Goal: Transaction & Acquisition: Purchase product/service

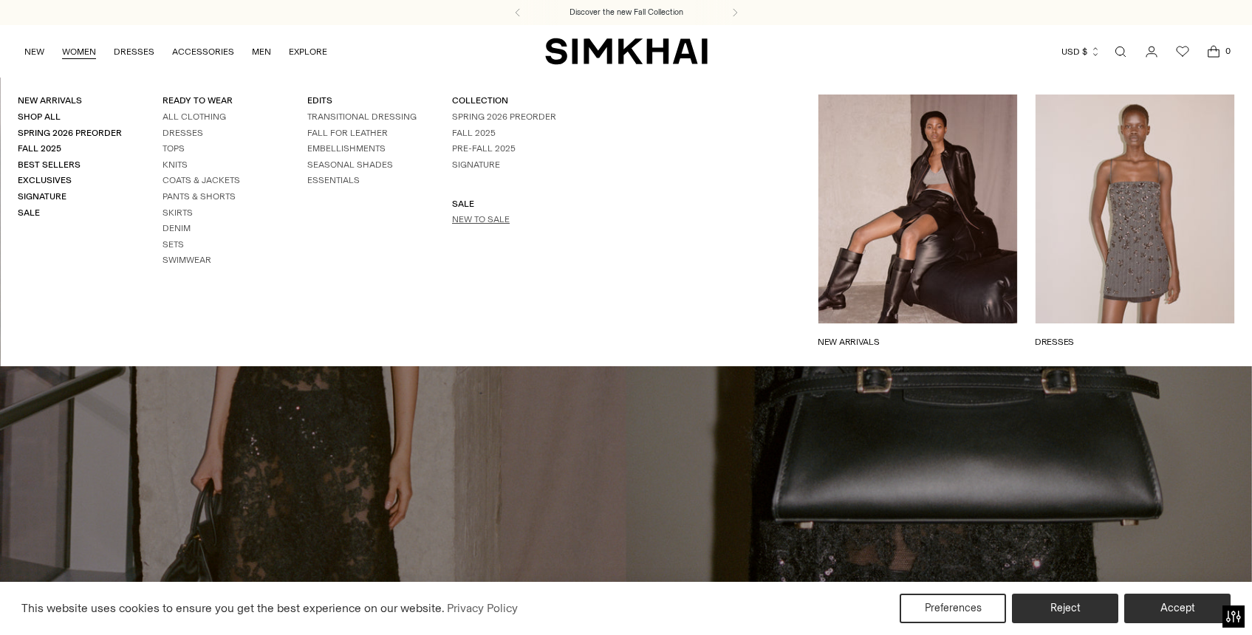
click at [492, 218] on link "New to Sale" at bounding box center [481, 219] width 58 height 10
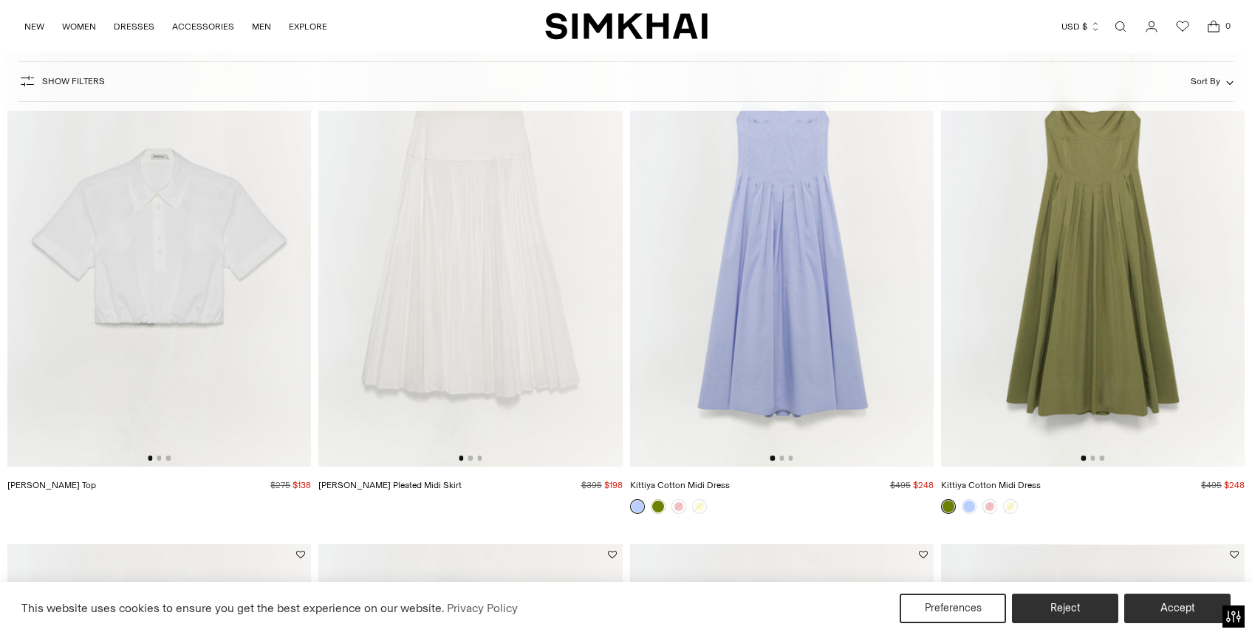
scroll to position [196, 0]
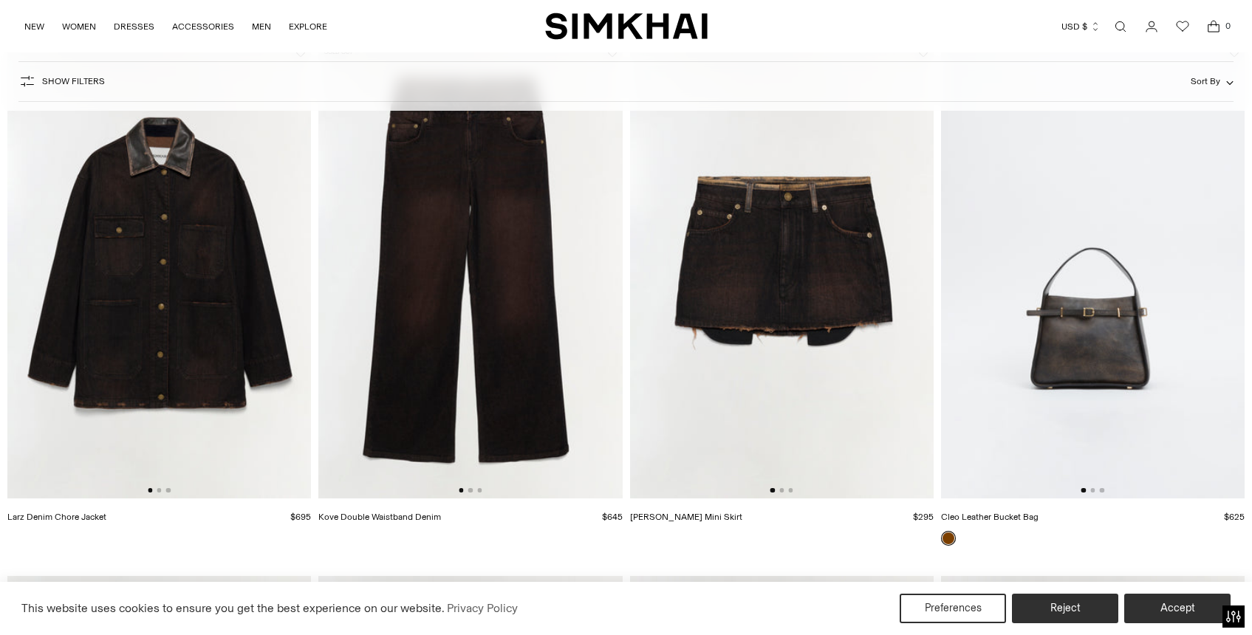
scroll to position [1764, 0]
